Goal: Information Seeking & Learning: Learn about a topic

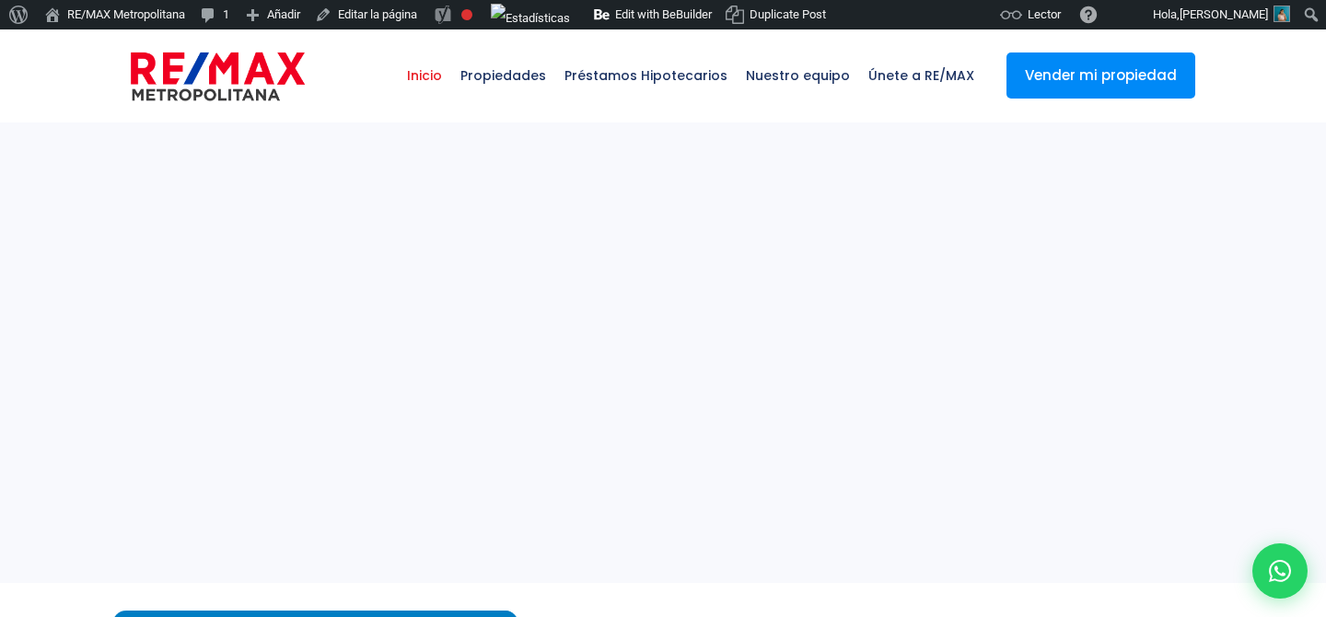
select select
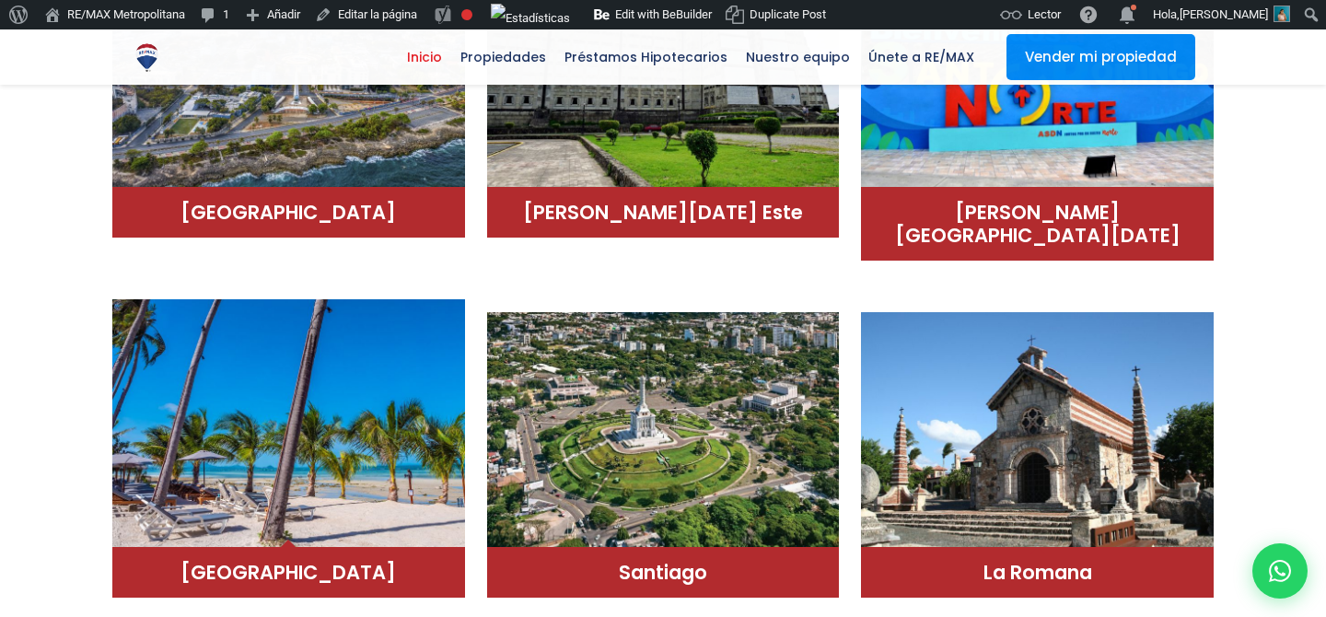
scroll to position [1263, 0]
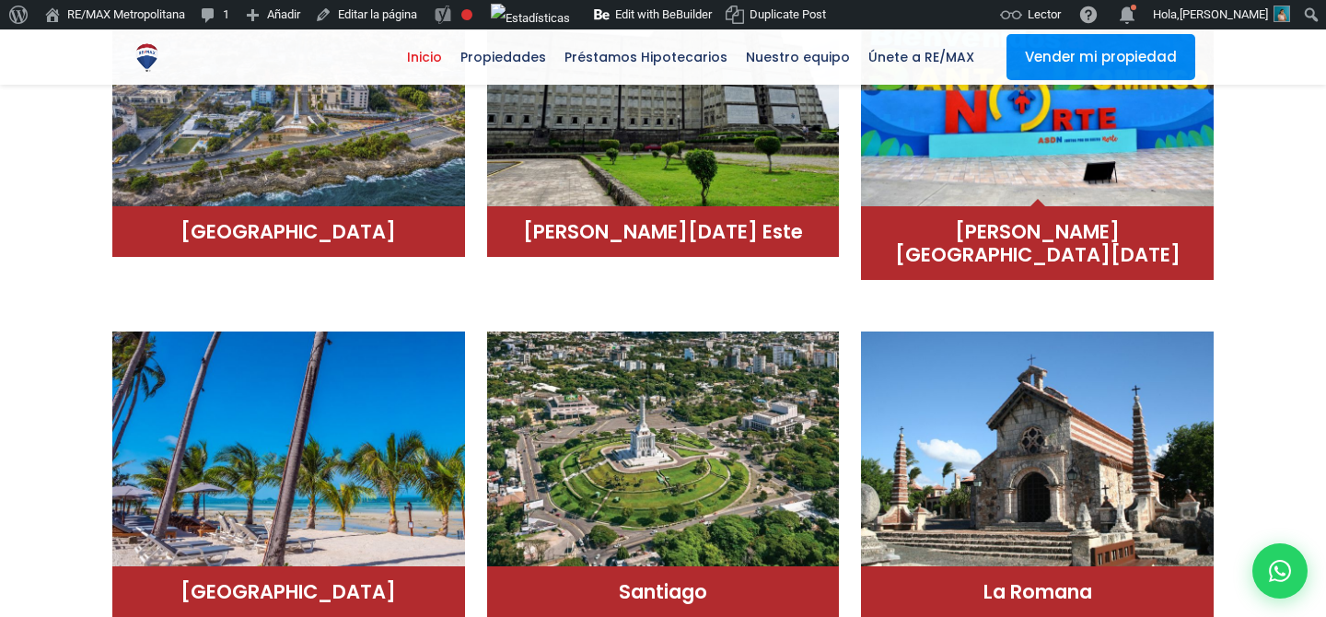
click at [1026, 188] on img at bounding box center [1037, 83] width 353 height 249
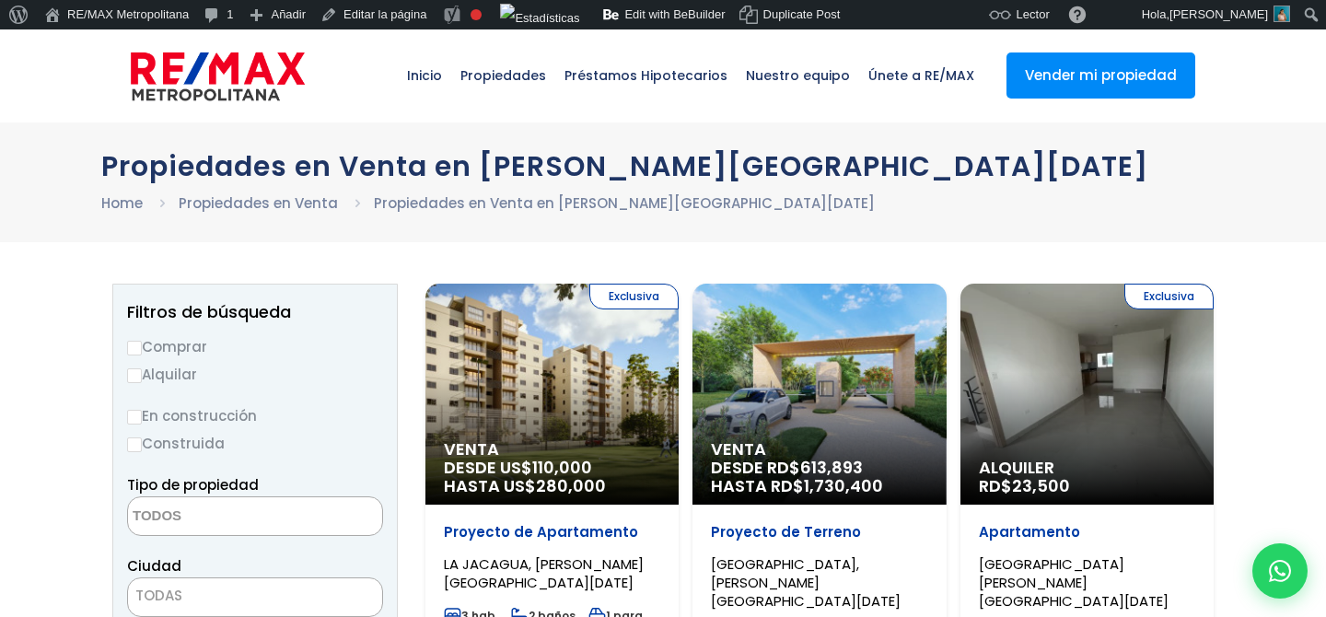
select select
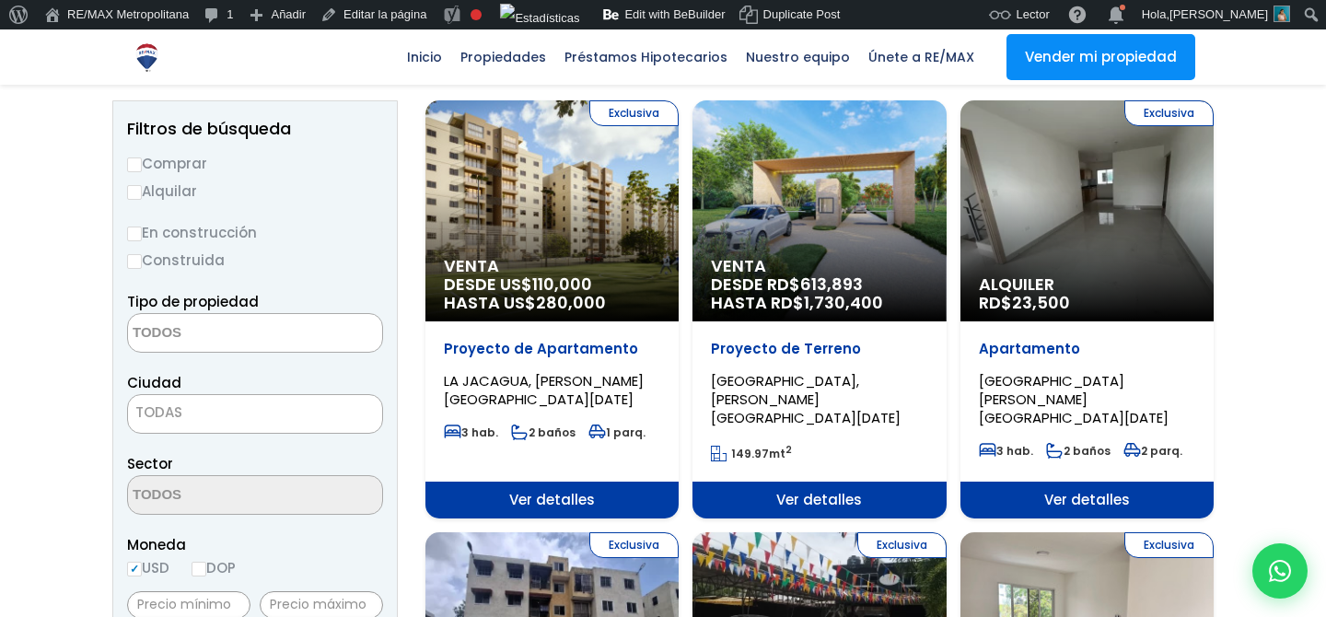
scroll to position [217, 0]
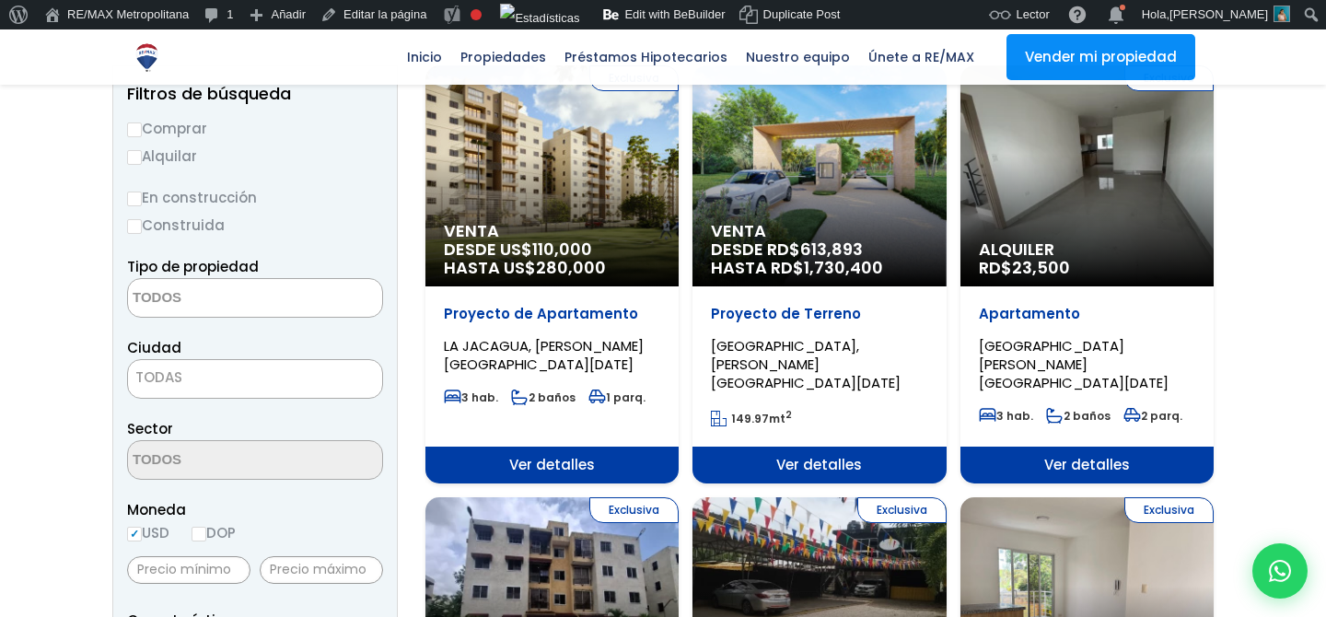
click at [678, 203] on div "Venta DESDE RD$ 613,893 HASTA RD$ 1,730,400" at bounding box center [551, 175] width 253 height 221
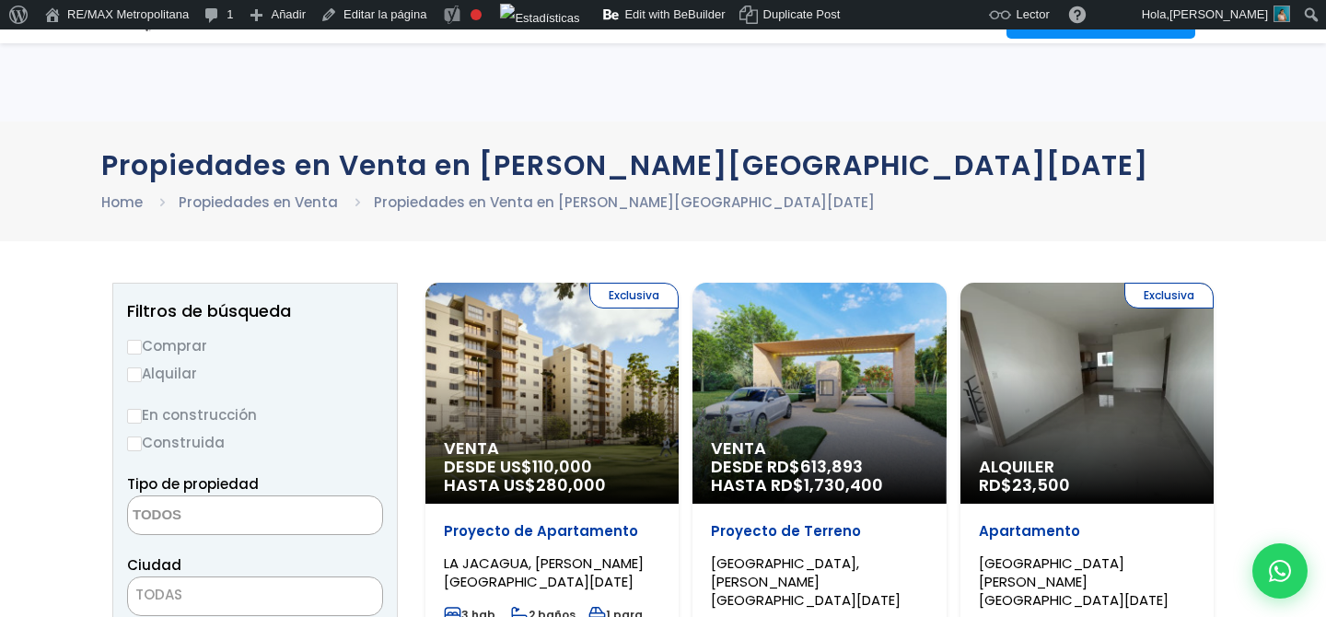
select select
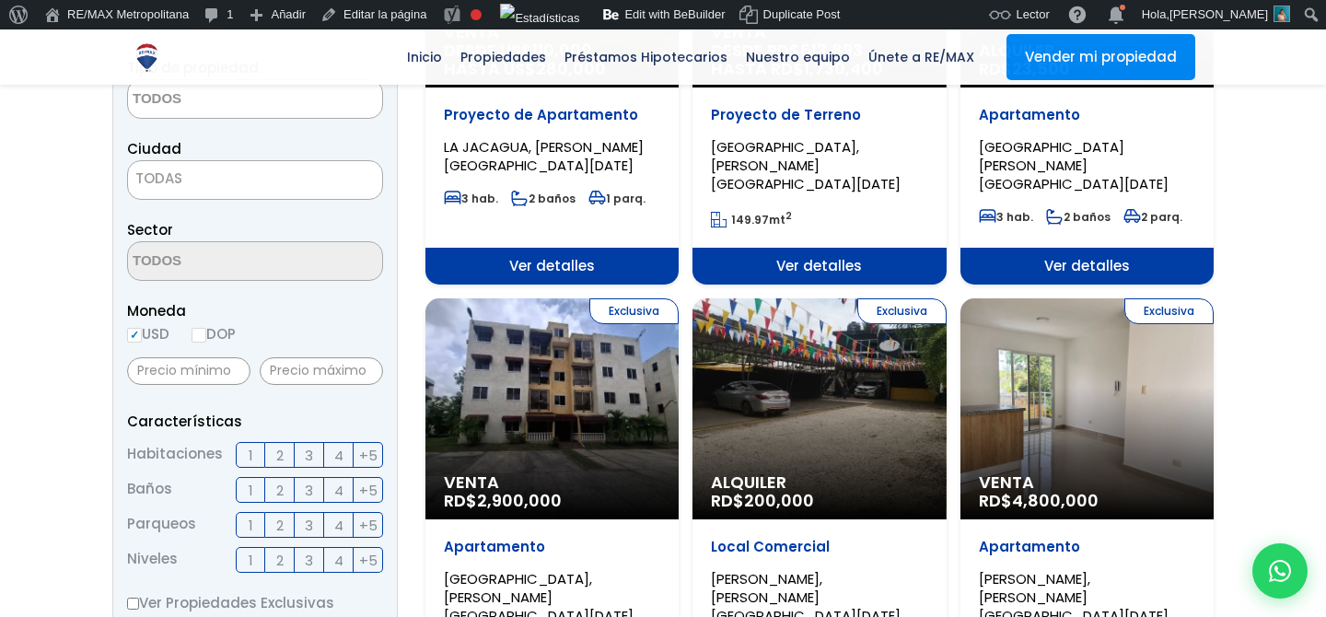
scroll to position [423, 0]
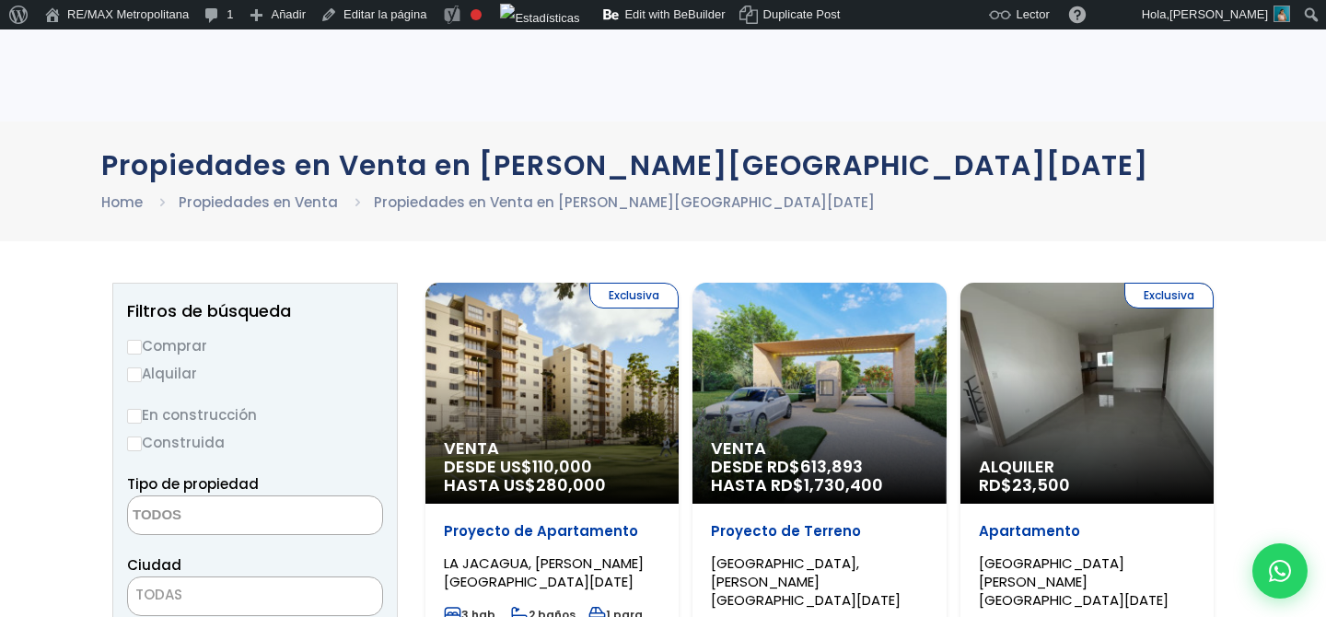
select select
